Goal: Task Accomplishment & Management: Manage account settings

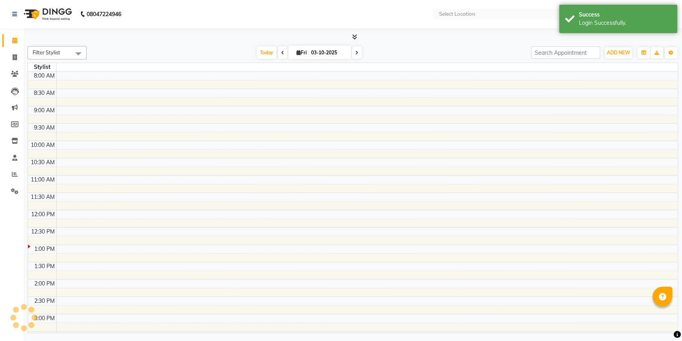
select select "en"
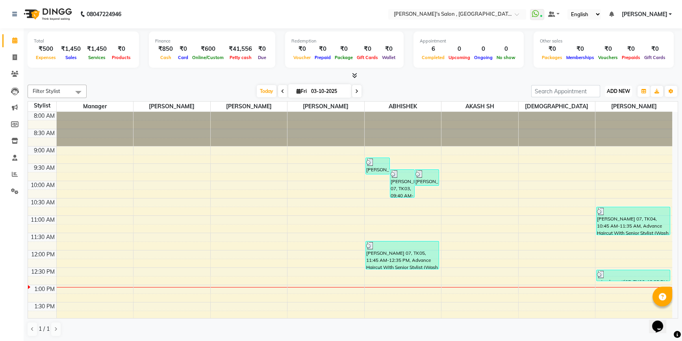
click at [610, 93] on span "ADD NEW" at bounding box center [618, 91] width 23 height 6
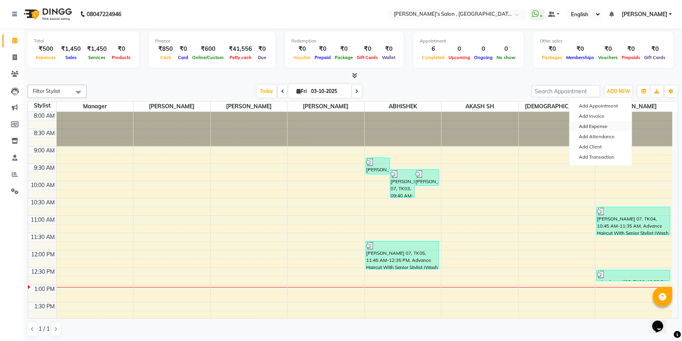
click at [592, 124] on link "Add Expense" at bounding box center [600, 126] width 62 height 10
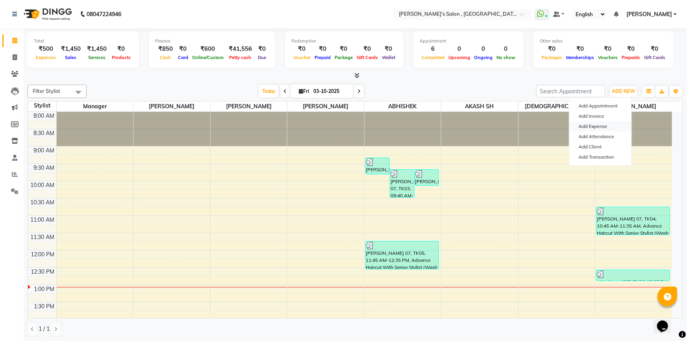
select select "1"
select select "6520"
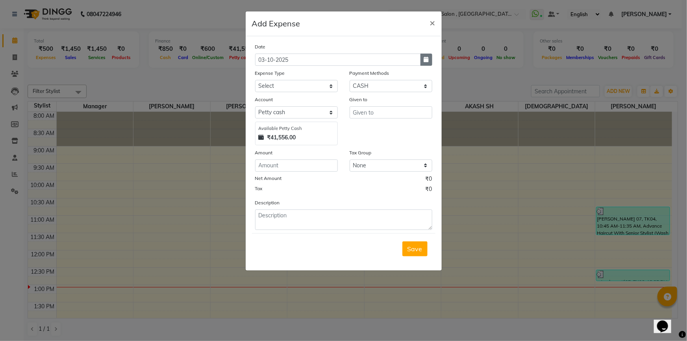
click at [426, 59] on icon "button" at bounding box center [426, 60] width 5 height 6
select select "10"
select select "2025"
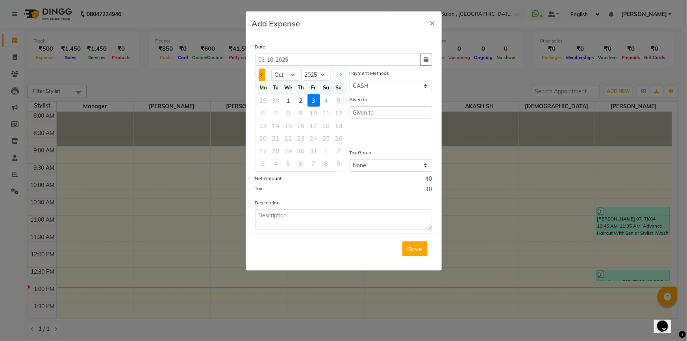
click at [263, 77] on button "Previous month" at bounding box center [262, 75] width 7 height 13
select select "9"
click at [339, 138] on div "28" at bounding box center [339, 138] width 13 height 13
type input "28-09-2025"
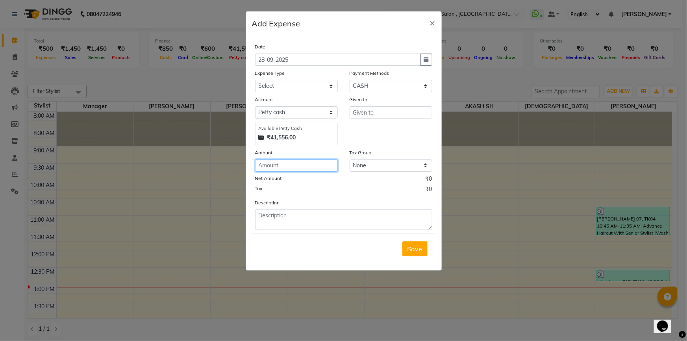
click at [301, 166] on input "number" at bounding box center [296, 165] width 83 height 12
type input "1000"
click at [374, 109] on input "text" at bounding box center [391, 112] width 83 height 12
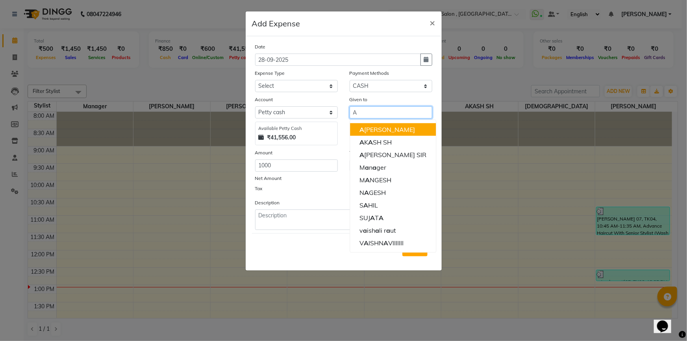
click at [372, 134] on button "A [PERSON_NAME]" at bounding box center [393, 129] width 86 height 13
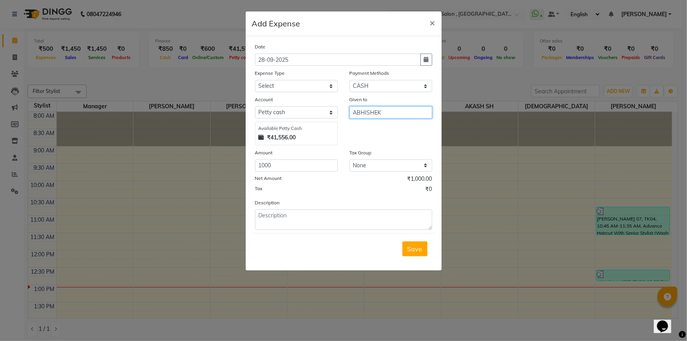
type input "ABHISHEK"
click at [376, 83] on select "Select CARD Voucher Package CASH Points Bank Wallet Prepaid GPay PhonePe PayTM …" at bounding box center [391, 86] width 83 height 12
select select "7"
click at [350, 80] on select "Select CARD Voucher Package CASH Points Bank Wallet Prepaid GPay PhonePe PayTM …" at bounding box center [391, 86] width 83 height 12
select select "6521"
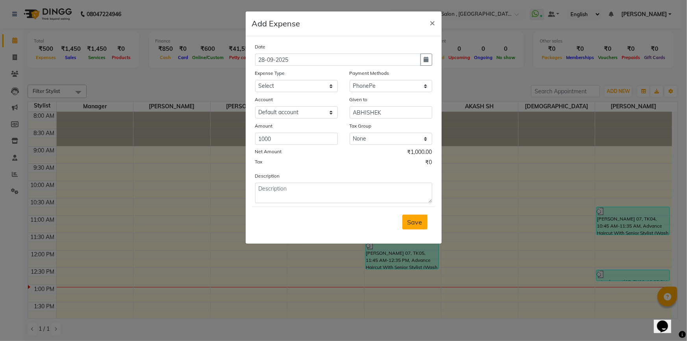
click at [409, 226] on span "Save" at bounding box center [415, 222] width 15 height 8
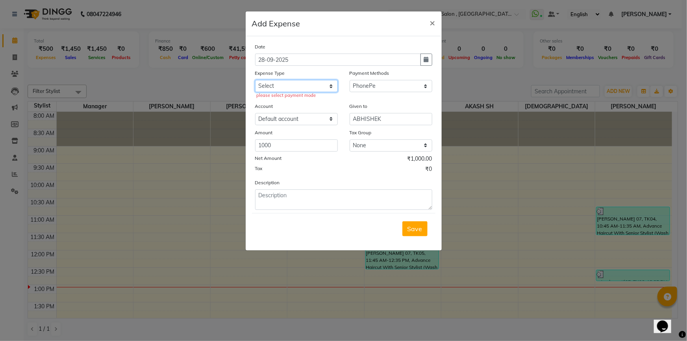
click at [264, 84] on select "Select Advance Salary BANK TRANFAR Cash transfer to hub Client Snacks DISTRIBUT…" at bounding box center [296, 86] width 83 height 12
select select "11136"
click at [255, 80] on select "Select Advance Salary BANK TRANFAR Cash transfer to hub Client Snacks DISTRIBUT…" at bounding box center [296, 86] width 83 height 12
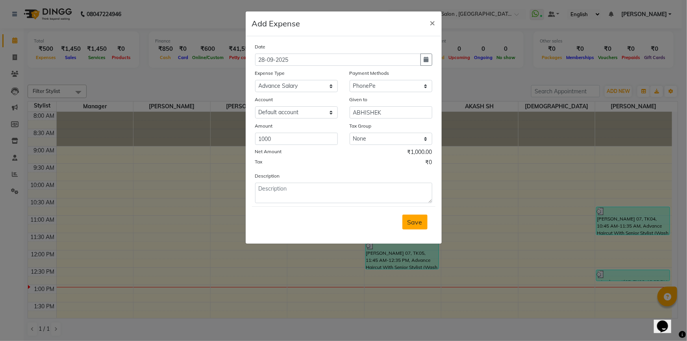
click at [416, 226] on span "Save" at bounding box center [415, 222] width 15 height 8
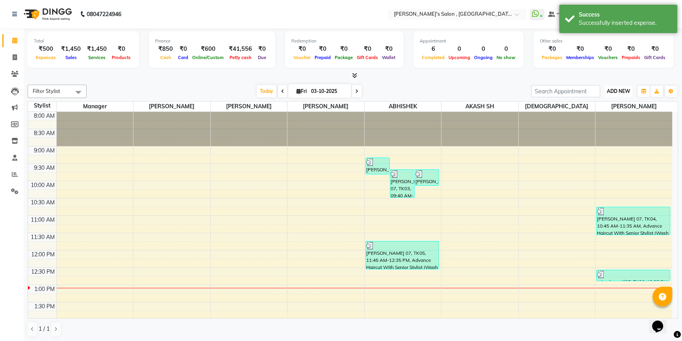
click at [605, 93] on button "ADD NEW Toggle Dropdown" at bounding box center [618, 91] width 27 height 11
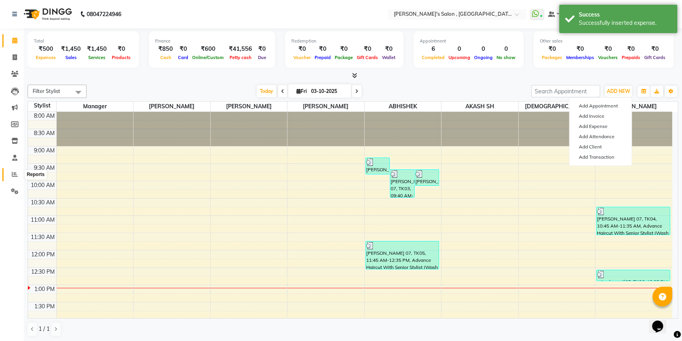
click at [12, 171] on icon at bounding box center [15, 174] width 6 height 6
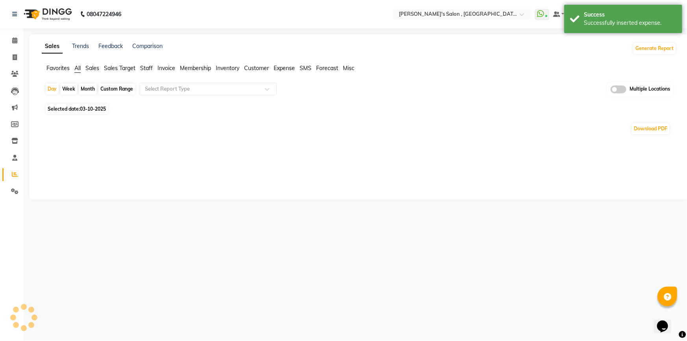
click at [279, 67] on span "Expense" at bounding box center [284, 68] width 21 height 7
click at [280, 70] on span "Expense" at bounding box center [284, 68] width 21 height 7
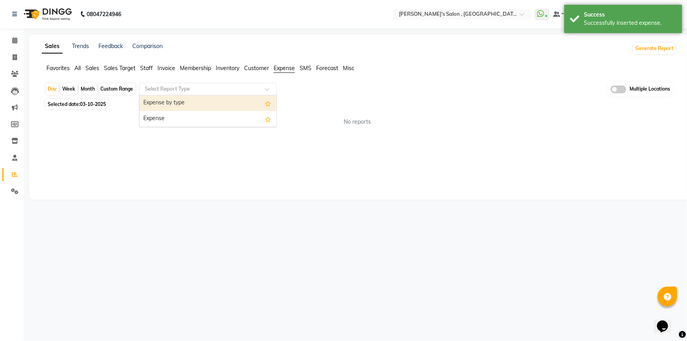
click at [211, 94] on div "Select Report Type" at bounding box center [208, 89] width 138 height 13
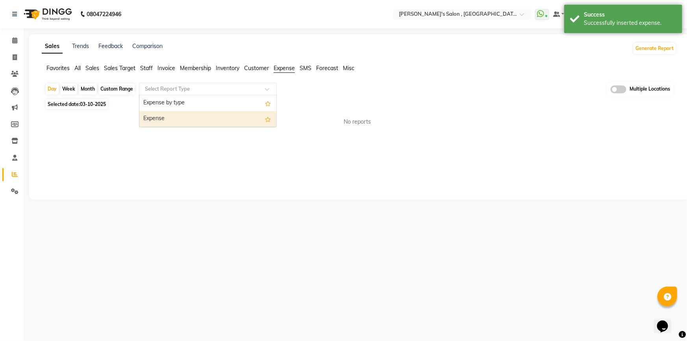
click at [192, 116] on div "Expense" at bounding box center [207, 119] width 137 height 16
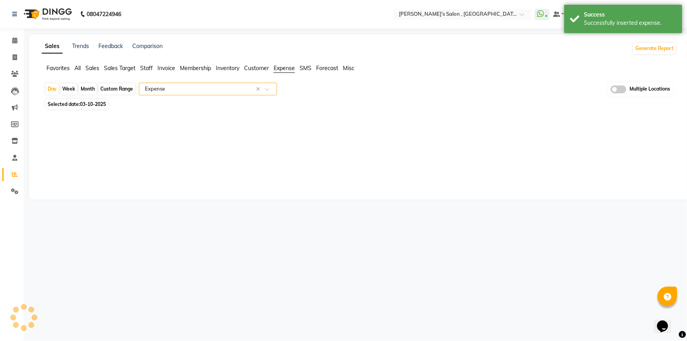
select select "full_report"
select select "csv"
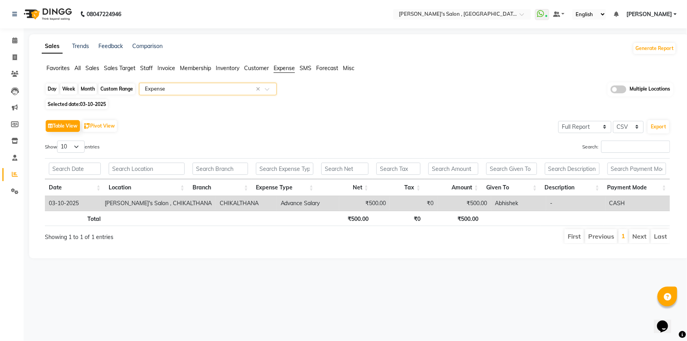
click at [54, 88] on div "Day" at bounding box center [52, 88] width 13 height 11
select select "10"
select select "2025"
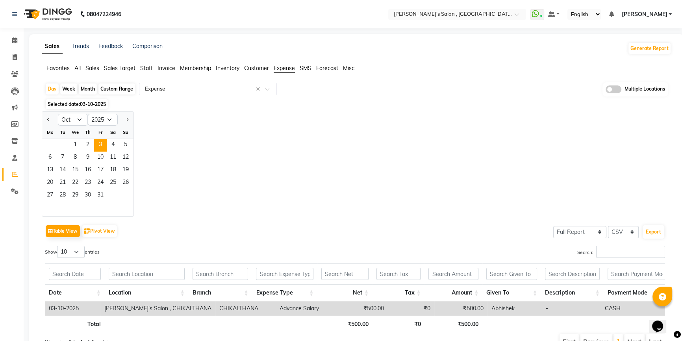
click at [42, 114] on div at bounding box center [50, 119] width 16 height 13
click at [46, 118] on button "Previous month" at bounding box center [48, 119] width 6 height 13
click at [125, 119] on button "Next month" at bounding box center [127, 119] width 6 height 13
select select "10"
click at [96, 146] on span "3" at bounding box center [100, 145] width 13 height 13
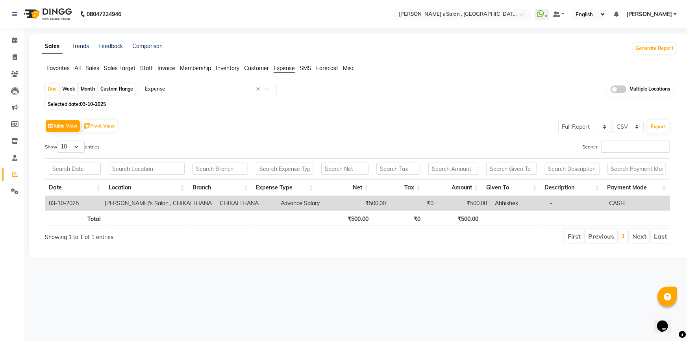
scroll to position [0, 6]
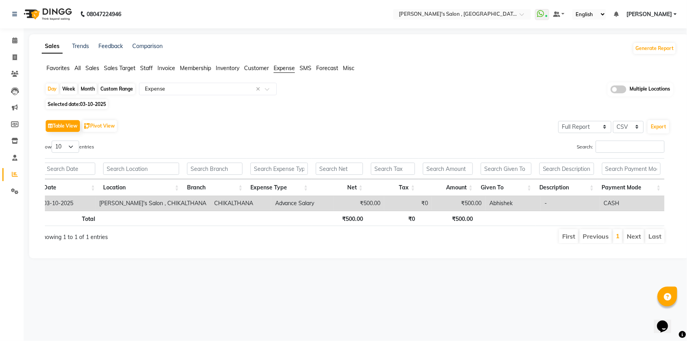
click at [596, 205] on td "-" at bounding box center [570, 203] width 59 height 15
click at [210, 202] on td "CHIKALTHANA" at bounding box center [240, 203] width 61 height 15
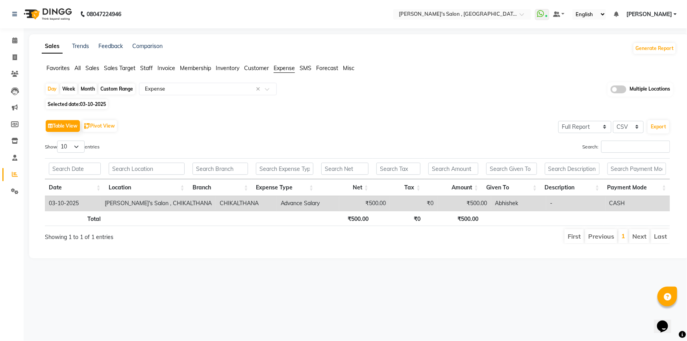
drag, startPoint x: 113, startPoint y: 203, endPoint x: 81, endPoint y: 203, distance: 32.3
click at [81, 203] on td "03-10-2025" at bounding box center [73, 203] width 56 height 15
click at [66, 203] on td "03-10-2025" at bounding box center [73, 203] width 56 height 15
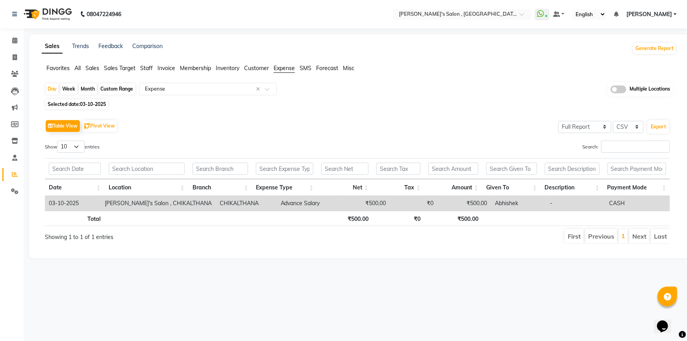
click at [617, 189] on th "Payment Mode" at bounding box center [637, 187] width 67 height 17
click at [620, 188] on th "Payment Mode" at bounding box center [637, 187] width 67 height 17
click at [633, 188] on th "Payment Mode" at bounding box center [637, 187] width 67 height 17
click at [593, 191] on th "Description" at bounding box center [572, 187] width 63 height 17
click at [651, 189] on th "Payment Mode" at bounding box center [637, 187] width 67 height 17
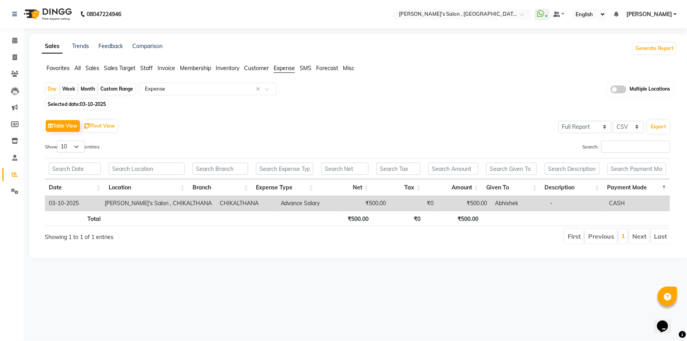
click at [619, 205] on td "CASH" at bounding box center [638, 203] width 65 height 15
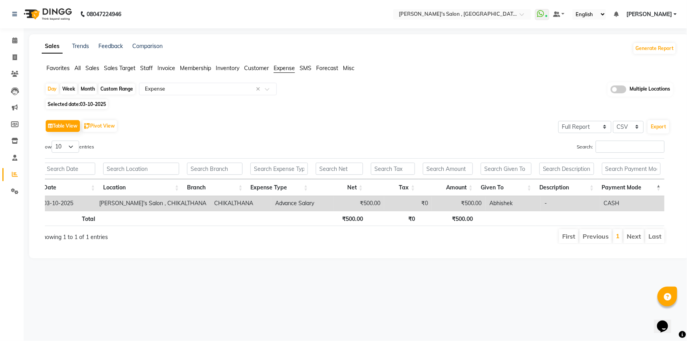
click at [658, 189] on th "Payment Mode" at bounding box center [631, 187] width 67 height 17
click at [498, 199] on td "Abhishek" at bounding box center [513, 203] width 55 height 15
click at [325, 219] on th "₹500.00" at bounding box center [339, 218] width 55 height 15
click at [285, 209] on td "Advance Salary" at bounding box center [302, 203] width 63 height 15
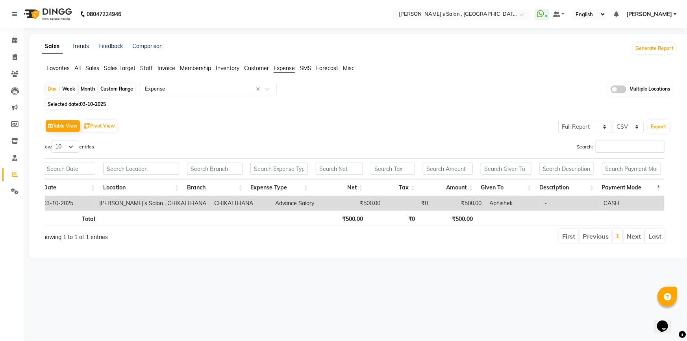
click at [283, 205] on td "Advance Salary" at bounding box center [302, 203] width 63 height 15
drag, startPoint x: 110, startPoint y: 198, endPoint x: 91, endPoint y: 200, distance: 19.5
click at [91, 200] on td "03-10-2025" at bounding box center [67, 203] width 56 height 15
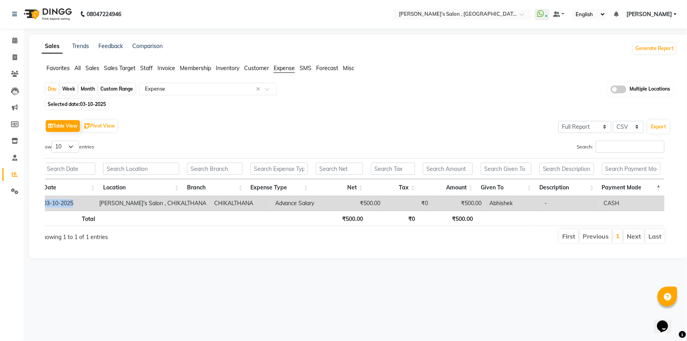
click at [91, 200] on td "03-10-2025" at bounding box center [67, 203] width 56 height 15
click at [286, 103] on div "Selected date: 03-10-2025" at bounding box center [361, 104] width 632 height 8
click at [16, 51] on link "Invoice" at bounding box center [11, 57] width 19 height 13
select select "7416"
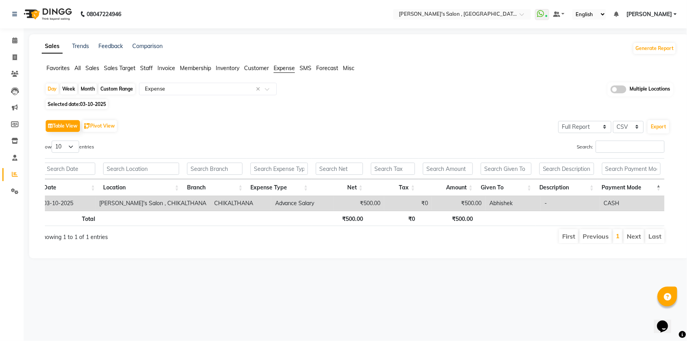
select select "service"
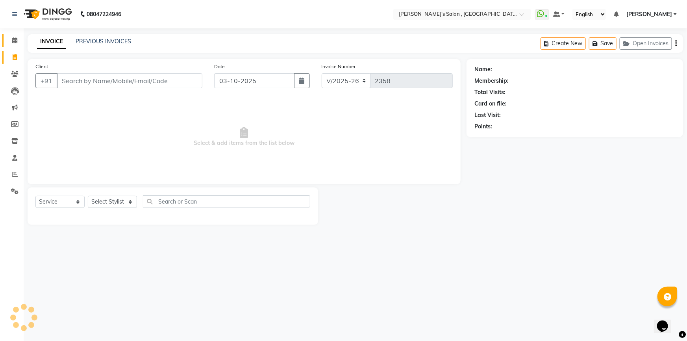
click at [15, 46] on link "Calendar" at bounding box center [11, 40] width 19 height 13
